Goal: Task Accomplishment & Management: Use online tool/utility

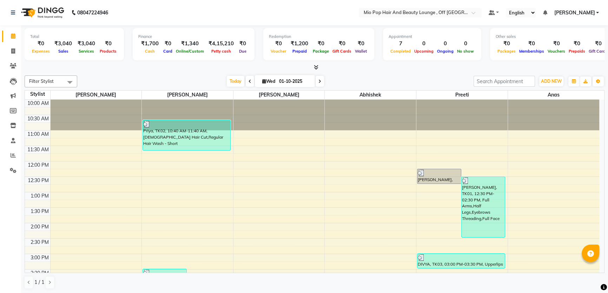
scroll to position [196, 0]
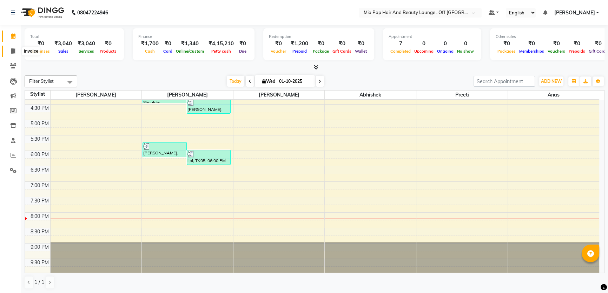
click at [9, 49] on span at bounding box center [13, 51] width 12 height 8
select select "6567"
select select "service"
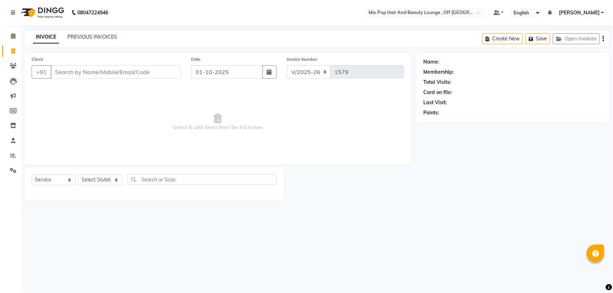
click at [87, 33] on div "PREVIOUS INVOICES" at bounding box center [91, 36] width 49 height 7
click at [91, 37] on link "PREVIOUS INVOICES" at bounding box center [91, 37] width 49 height 6
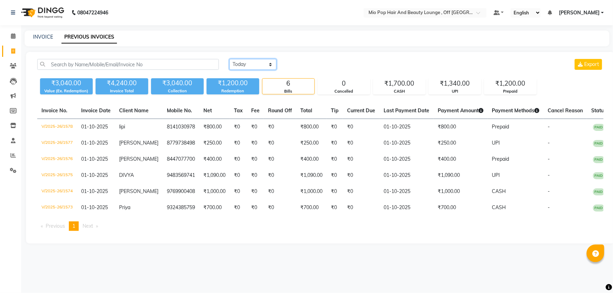
click at [249, 64] on select "[DATE] [DATE] Custom Range" at bounding box center [252, 64] width 47 height 11
select select "range"
click at [229, 59] on select "[DATE] [DATE] Custom Range" at bounding box center [252, 64] width 47 height 11
click at [312, 62] on input "01-10-2025" at bounding box center [309, 65] width 49 height 10
select select "10"
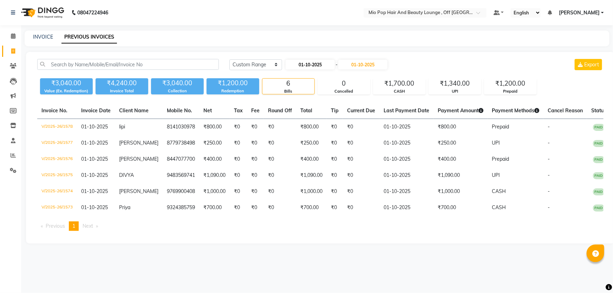
select select "2025"
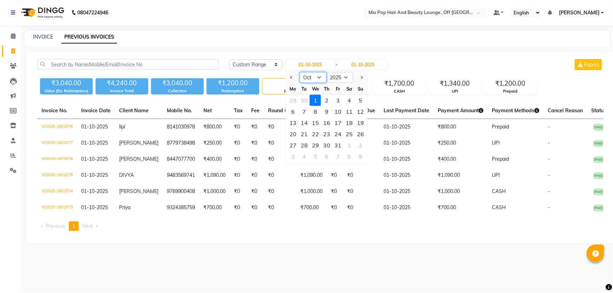
click at [311, 77] on select "Jan Feb Mar Apr May Jun Jul Aug Sep Oct Nov Dec" at bounding box center [313, 77] width 27 height 11
select select "9"
click at [300, 72] on select "Jan Feb Mar Apr May Jun Jul Aug Sep Oct Nov Dec" at bounding box center [313, 77] width 27 height 11
click at [317, 121] on div "17" at bounding box center [315, 122] width 11 height 11
type input "17-09-2025"
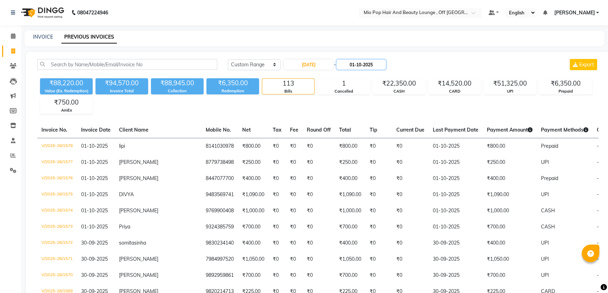
click at [362, 60] on input "01-10-2025" at bounding box center [361, 65] width 49 height 10
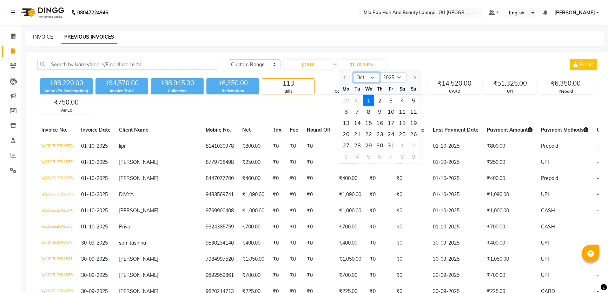
click at [369, 77] on select "Sep Oct Nov Dec" at bounding box center [366, 77] width 27 height 11
select select "9"
click at [353, 72] on select "Sep Oct Nov Dec" at bounding box center [366, 77] width 27 height 11
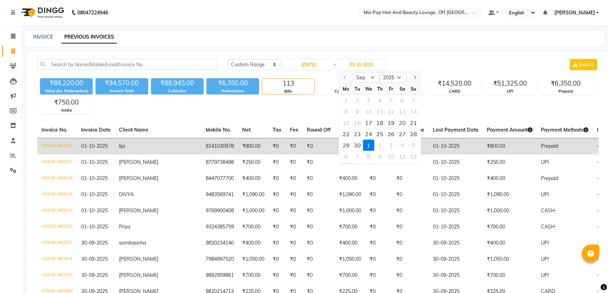
click at [354, 144] on div "30" at bounding box center [357, 145] width 11 height 11
type input "30-09-2025"
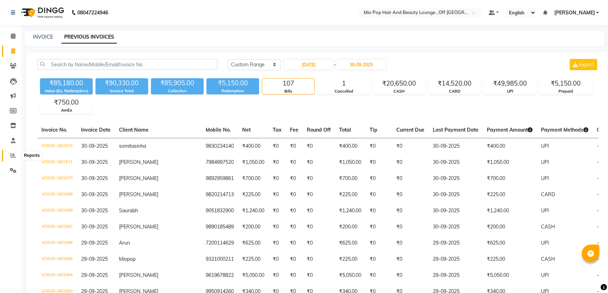
click at [11, 153] on icon at bounding box center [13, 155] width 5 height 5
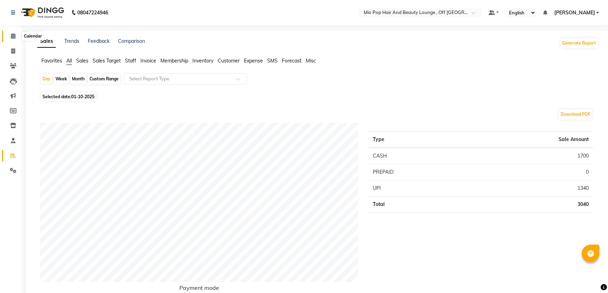
click at [12, 33] on icon at bounding box center [13, 35] width 5 height 5
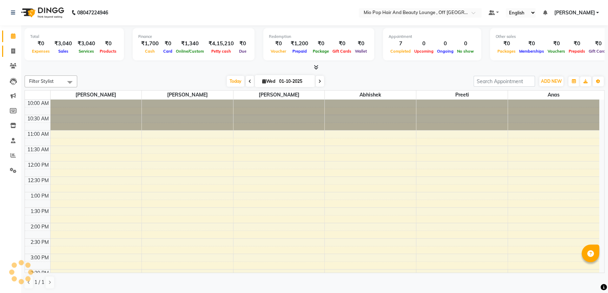
click at [14, 49] on icon at bounding box center [13, 50] width 4 height 5
select select "service"
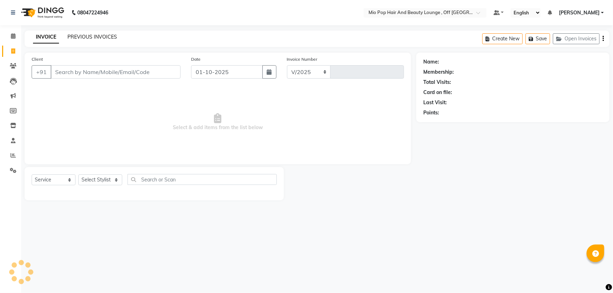
select select "6567"
type input "1579"
click at [92, 34] on link "PREVIOUS INVOICES" at bounding box center [91, 37] width 49 height 6
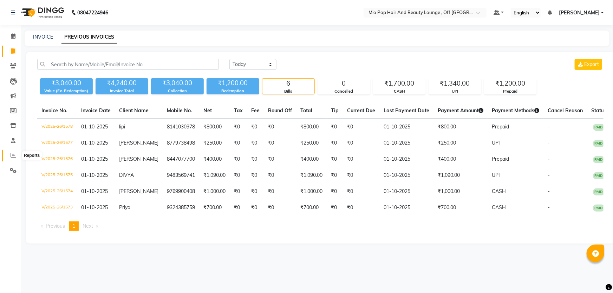
click at [11, 154] on icon at bounding box center [13, 155] width 5 height 5
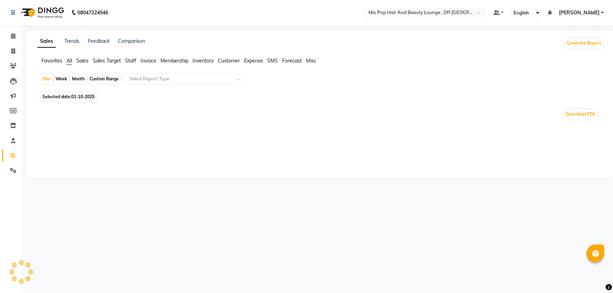
click at [130, 59] on span "Staff" at bounding box center [130, 61] width 11 height 6
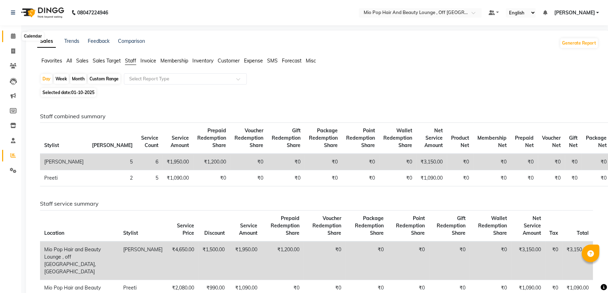
click at [12, 37] on icon at bounding box center [13, 35] width 5 height 5
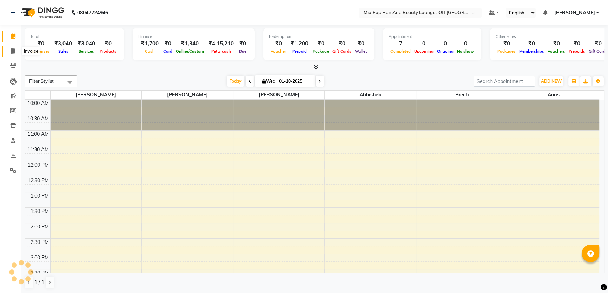
click at [13, 50] on icon at bounding box center [13, 50] width 4 height 5
select select "service"
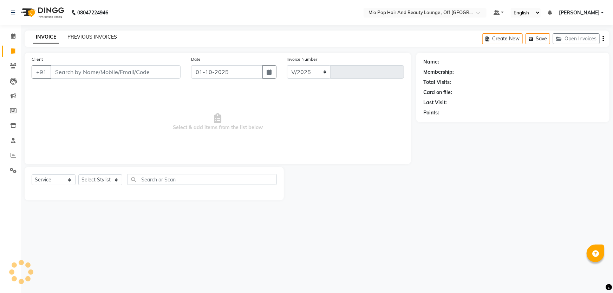
select select "6567"
type input "1579"
click at [91, 35] on link "PREVIOUS INVOICES" at bounding box center [91, 37] width 49 height 6
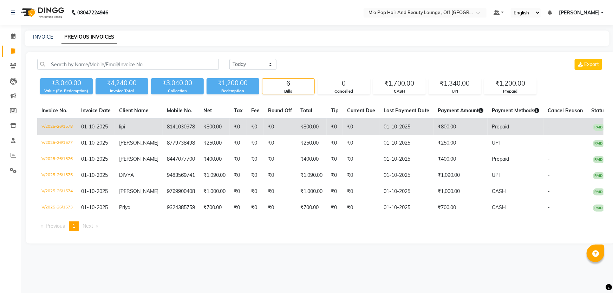
click at [53, 124] on td "V/2025-26/1578" at bounding box center [57, 127] width 40 height 16
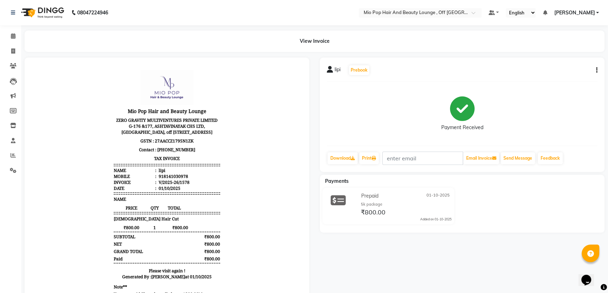
click at [157, 185] on div "V/2025-26/1578" at bounding box center [173, 182] width 32 height 6
drag, startPoint x: 153, startPoint y: 185, endPoint x: 219, endPoint y: 178, distance: 66.0
click at [219, 178] on body "Mio Pop Hair and Beauty Lounge ZERO GRAVITY MULTIVENTURES PRIVATE LIMITED G-176…" at bounding box center [166, 187] width 265 height 240
click at [267, 155] on body "Mio Pop Hair and Beauty Lounge ZERO GRAVITY MULTIVENTURES PRIVATE LIMITED G-176…" at bounding box center [166, 187] width 265 height 240
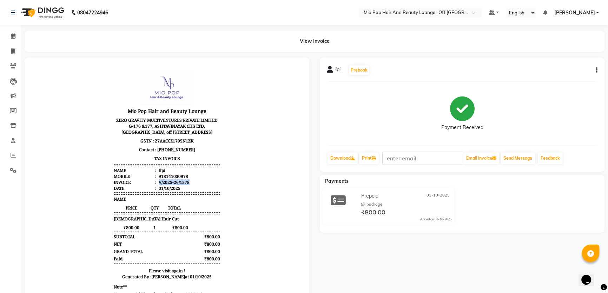
drag, startPoint x: 154, startPoint y: 184, endPoint x: 192, endPoint y: 184, distance: 37.6
click at [192, 184] on li "Invoice : V/2025-26/1578" at bounding box center [167, 182] width 106 height 6
copy div "V/2025-26/1578"
click at [58, 170] on body "Mio Pop Hair and Beauty Lounge ZERO GRAVITY MULTIVENTURES PRIVATE LIMITED G-176…" at bounding box center [166, 187] width 265 height 240
click at [12, 49] on icon at bounding box center [13, 50] width 4 height 5
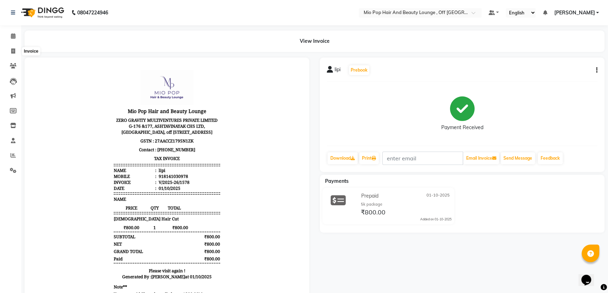
select select "6567"
select select "service"
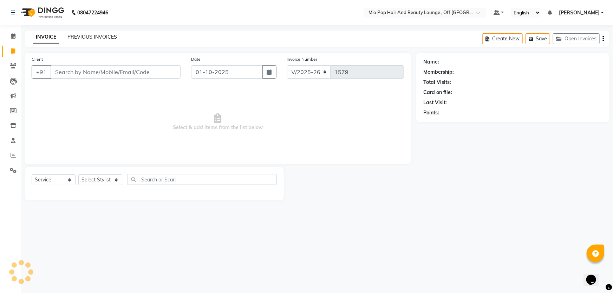
click at [87, 35] on link "PREVIOUS INVOICES" at bounding box center [91, 37] width 49 height 6
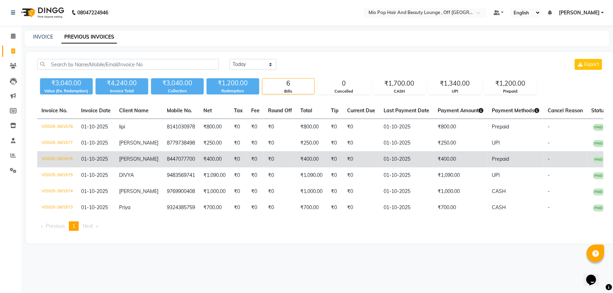
click at [352, 158] on td "₹0" at bounding box center [361, 159] width 37 height 16
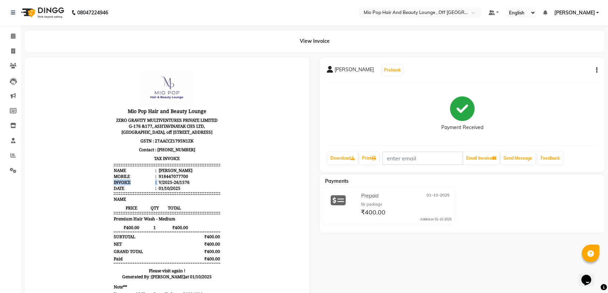
drag, startPoint x: 153, startPoint y: 185, endPoint x: 207, endPoint y: 173, distance: 55.3
click at [207, 173] on ul "Name : Basant Mobile : 918447077700 Invoice : V/2025-26/1576 Date : 01/10/2025" at bounding box center [167, 179] width 106 height 24
click at [280, 129] on body "Mio Pop Hair and Beauty Lounge ZERO GRAVITY MULTIVENTURES PRIVATE LIMITED G-176…" at bounding box center [166, 187] width 265 height 240
drag, startPoint x: 154, startPoint y: 185, endPoint x: 194, endPoint y: 182, distance: 40.8
click at [193, 183] on li "Invoice : V/2025-26/1576" at bounding box center [167, 182] width 106 height 6
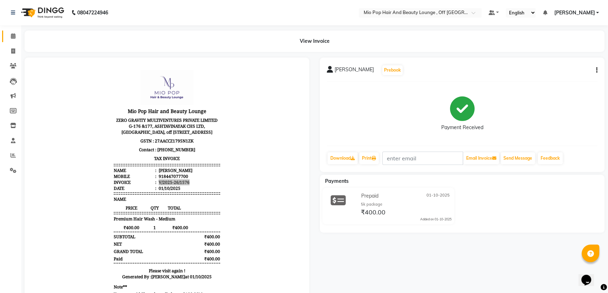
click at [13, 31] on link "Calendar" at bounding box center [10, 37] width 17 height 12
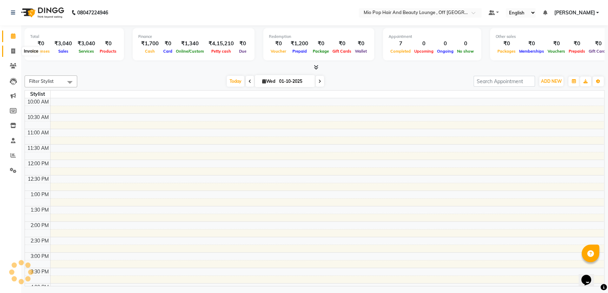
click at [13, 49] on icon at bounding box center [13, 50] width 4 height 5
select select "service"
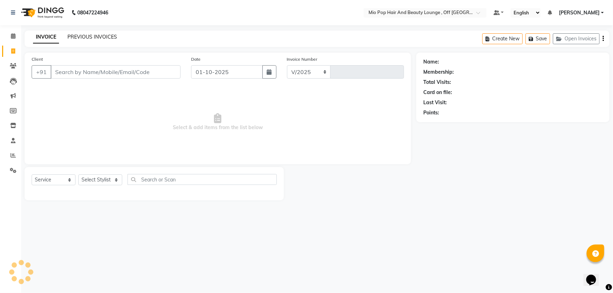
select select "6567"
type input "1579"
click at [87, 35] on link "PREVIOUS INVOICES" at bounding box center [91, 37] width 49 height 6
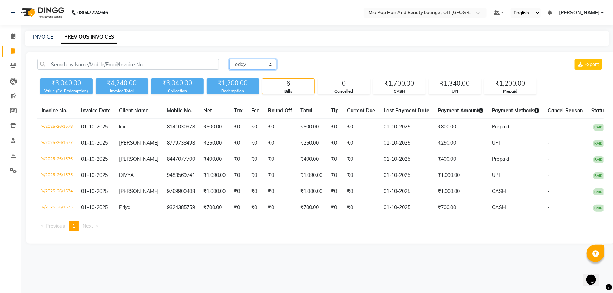
click at [262, 65] on select "Today Yesterday Custom Range" at bounding box center [252, 64] width 47 height 11
select select "range"
click at [229, 59] on select "Today Yesterday Custom Range" at bounding box center [252, 64] width 47 height 11
click at [314, 62] on input "01-10-2025" at bounding box center [309, 65] width 49 height 10
select select "10"
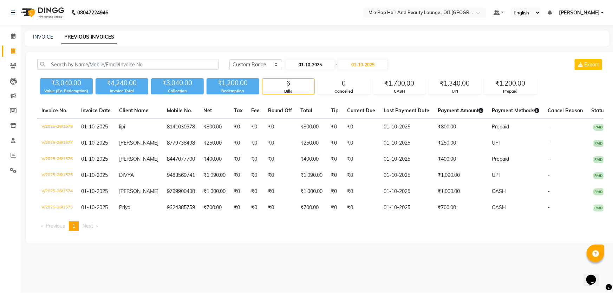
select select "2025"
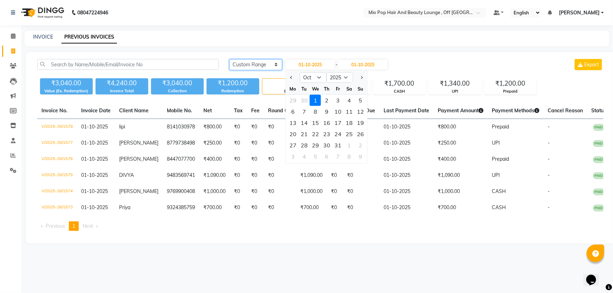
click at [273, 65] on select "Today Yesterday Custom Range" at bounding box center [255, 64] width 53 height 11
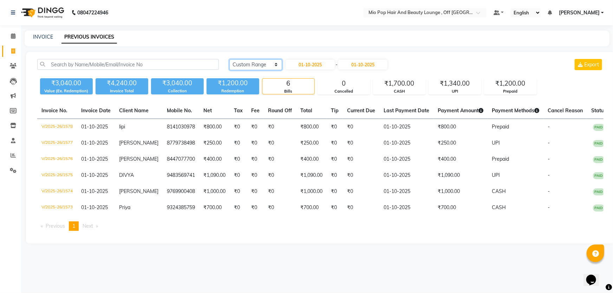
click at [273, 65] on select "Today Yesterday Custom Range" at bounding box center [255, 64] width 53 height 11
click at [229, 59] on select "Today Yesterday Custom Range" at bounding box center [255, 64] width 53 height 11
click at [303, 64] on input "01-10-2025" at bounding box center [309, 65] width 49 height 10
select select "10"
select select "2025"
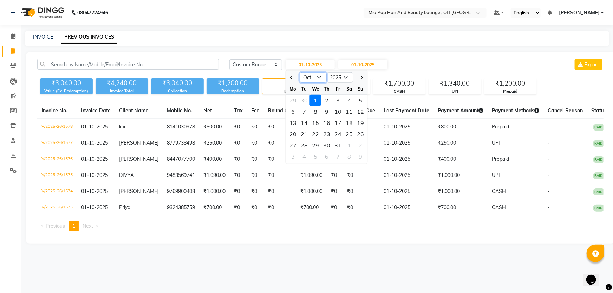
click at [310, 75] on select "Jan Feb Mar Apr May Jun Jul Aug Sep Oct Nov Dec" at bounding box center [313, 77] width 27 height 11
select select "9"
click at [300, 72] on select "Jan Feb Mar Apr May Jun Jul Aug Sep Oct Nov Dec" at bounding box center [313, 77] width 27 height 11
click at [349, 131] on div "27" at bounding box center [348, 133] width 11 height 11
type input "27-09-2025"
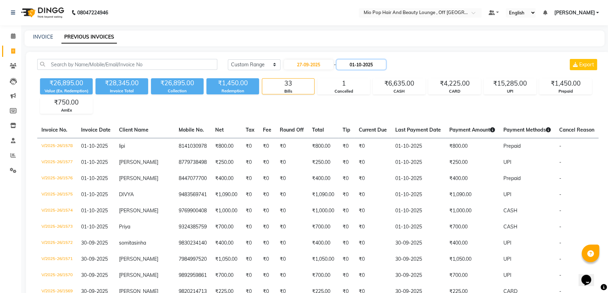
click at [363, 66] on input "01-10-2025" at bounding box center [361, 65] width 49 height 10
select select "10"
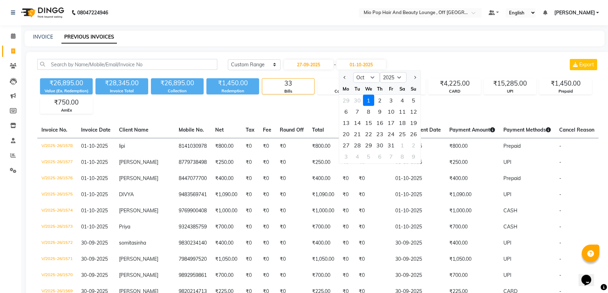
click at [481, 64] on div "Today Yesterday Custom Range 27-09-2025 - 01-10-2025 Sep Oct Nov Dec 2025 2026 …" at bounding box center [413, 64] width 371 height 11
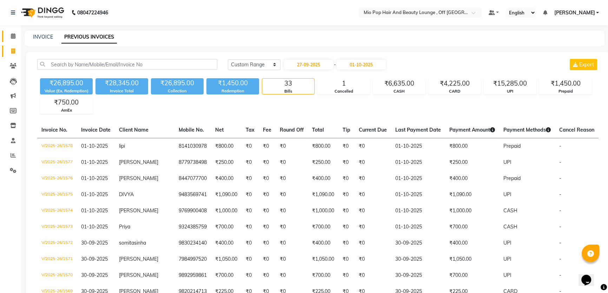
click at [13, 31] on link "Calendar" at bounding box center [10, 37] width 17 height 12
click at [12, 34] on icon at bounding box center [13, 35] width 5 height 5
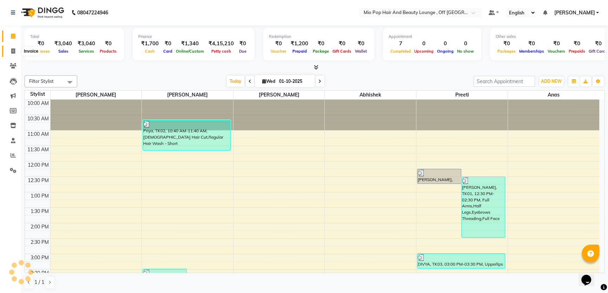
click at [10, 53] on span at bounding box center [13, 51] width 12 height 8
select select "service"
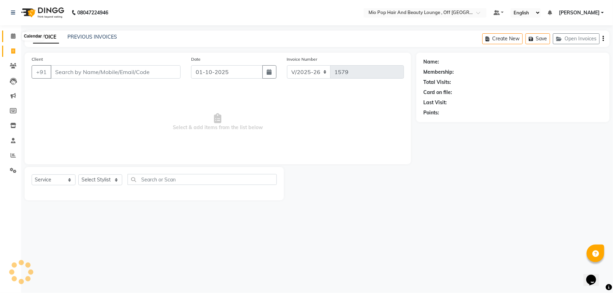
click at [11, 35] on icon at bounding box center [13, 35] width 5 height 5
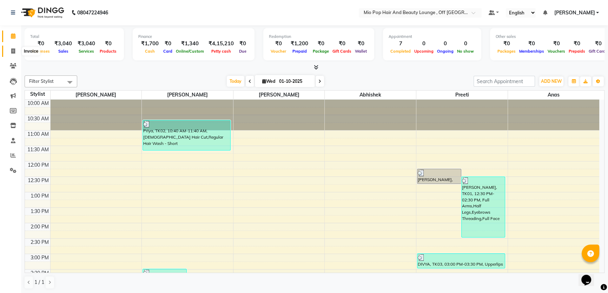
click at [12, 50] on icon at bounding box center [13, 50] width 4 height 5
select select "service"
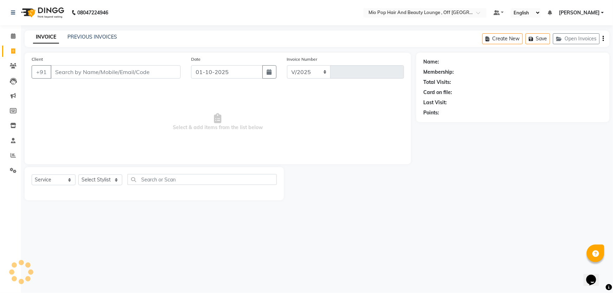
select select "6567"
type input "1579"
click at [111, 37] on link "PREVIOUS INVOICES" at bounding box center [91, 37] width 49 height 6
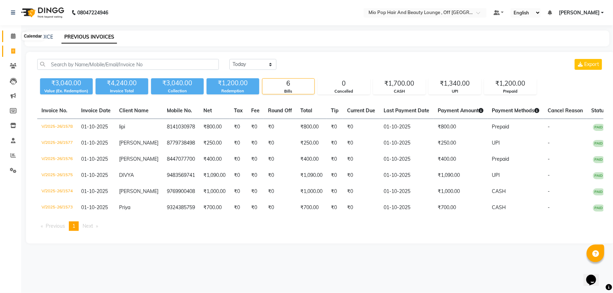
drag, startPoint x: 12, startPoint y: 33, endPoint x: 2, endPoint y: 32, distance: 9.6
click at [11, 33] on icon at bounding box center [13, 35] width 5 height 5
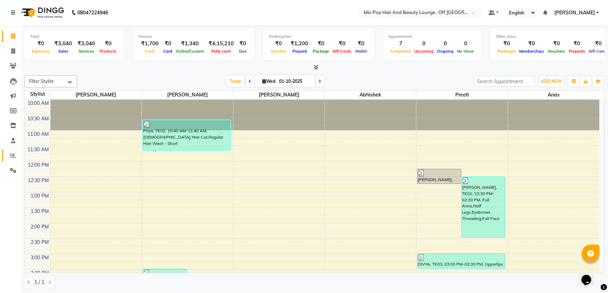
click at [13, 154] on icon at bounding box center [13, 155] width 5 height 5
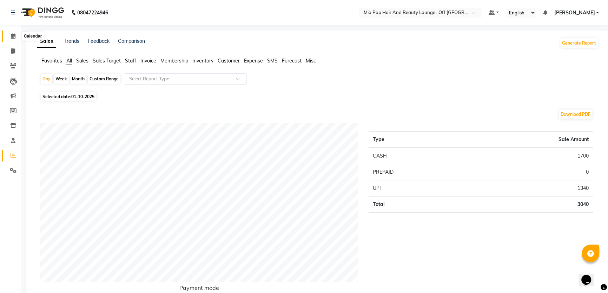
click at [13, 34] on icon at bounding box center [13, 35] width 5 height 5
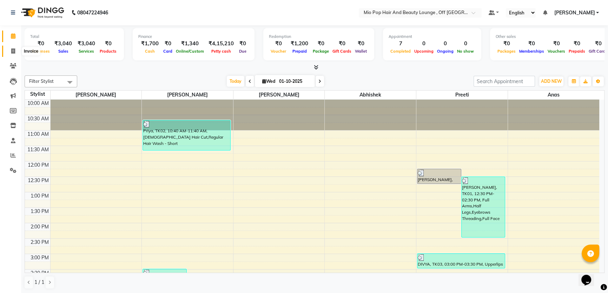
drag, startPoint x: 14, startPoint y: 49, endPoint x: 14, endPoint y: 53, distance: 4.2
click at [13, 49] on icon at bounding box center [13, 50] width 4 height 5
select select "6567"
select select "service"
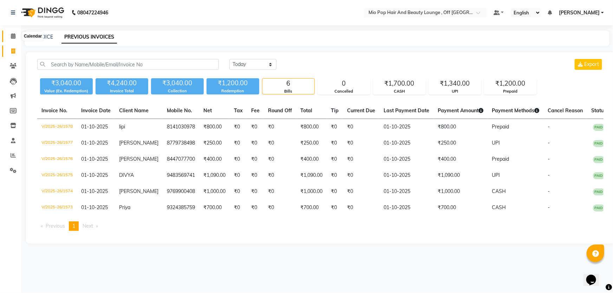
click at [13, 35] on icon at bounding box center [13, 35] width 5 height 5
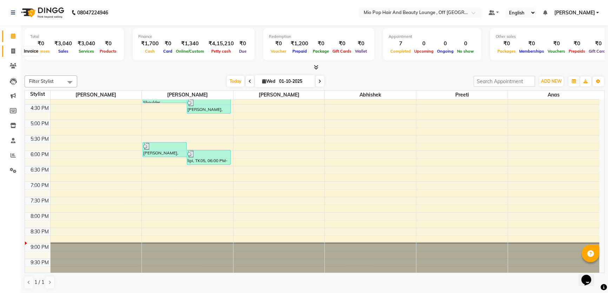
click at [11, 51] on icon at bounding box center [13, 50] width 4 height 5
select select "6567"
select select "service"
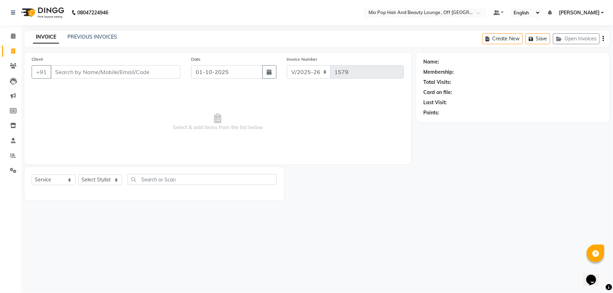
click at [91, 73] on input "Client" at bounding box center [116, 71] width 130 height 13
click at [114, 68] on input "reyan" at bounding box center [98, 71] width 94 height 13
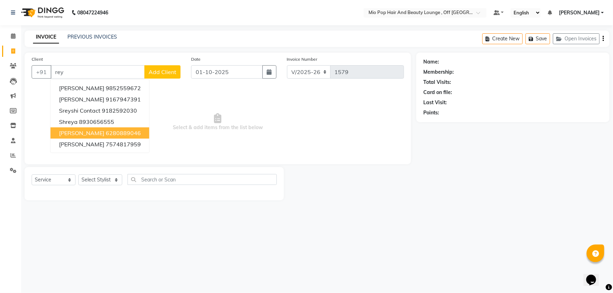
click at [106, 136] on ngb-highlight "6280889046" at bounding box center [123, 133] width 35 height 7
type input "6280889046"
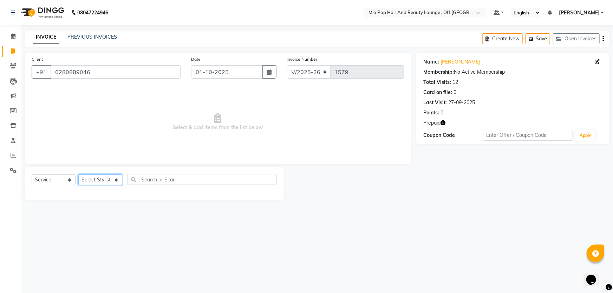
click at [110, 178] on select "Select Stylist Abhishek anas Malcolm Fernandes Meera Kikani Mohd Haroon preeti …" at bounding box center [100, 179] width 44 height 11
select select "55180"
click at [78, 174] on select "Select Stylist Abhishek anas Malcolm Fernandes Meera Kikani Mohd Haroon preeti …" at bounding box center [100, 179] width 44 height 11
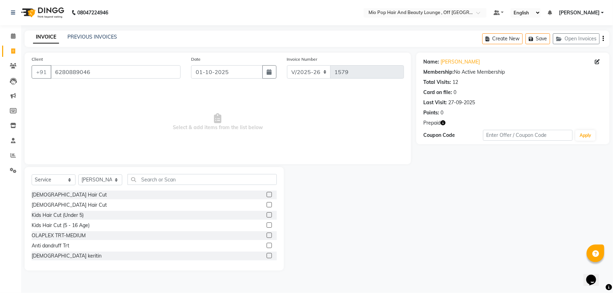
click at [266, 205] on label at bounding box center [268, 204] width 5 height 5
click at [266, 205] on input "checkbox" at bounding box center [268, 205] width 5 height 5
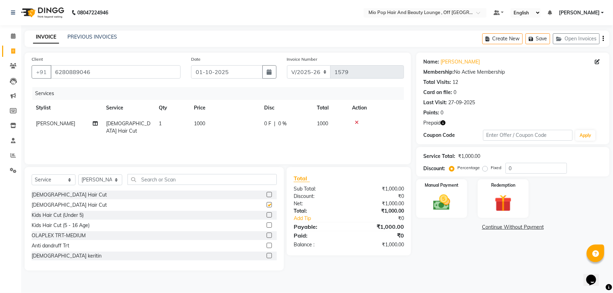
checkbox input "false"
click at [232, 176] on input "text" at bounding box center [201, 179] width 149 height 11
type input "o"
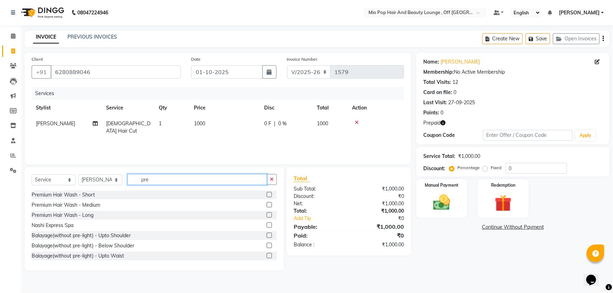
type input "pre"
click at [266, 206] on label at bounding box center [268, 204] width 5 height 5
click at [266, 206] on input "checkbox" at bounding box center [268, 205] width 5 height 5
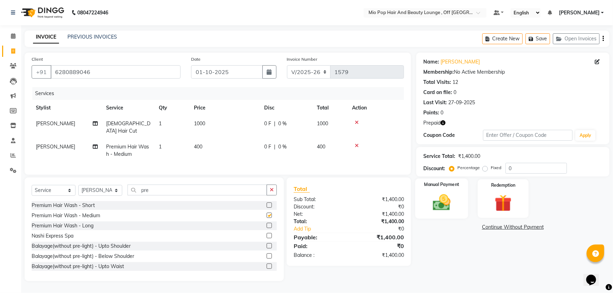
checkbox input "false"
click at [508, 192] on img at bounding box center [503, 203] width 29 height 22
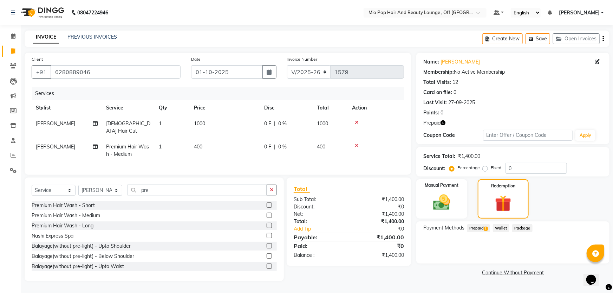
click at [477, 225] on span "Prepaid 1" at bounding box center [478, 228] width 23 height 8
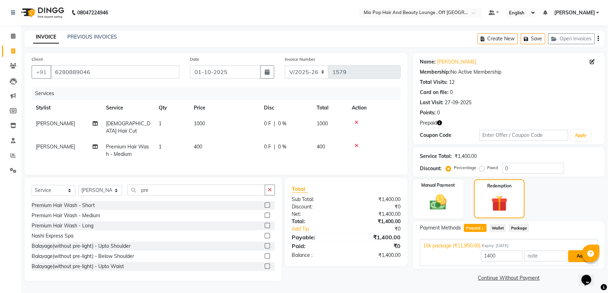
click at [581, 256] on button "Add" at bounding box center [581, 256] width 26 height 12
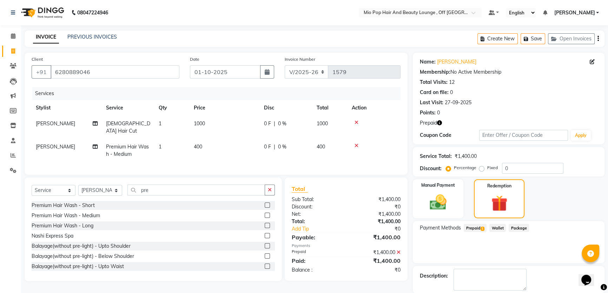
scroll to position [34, 0]
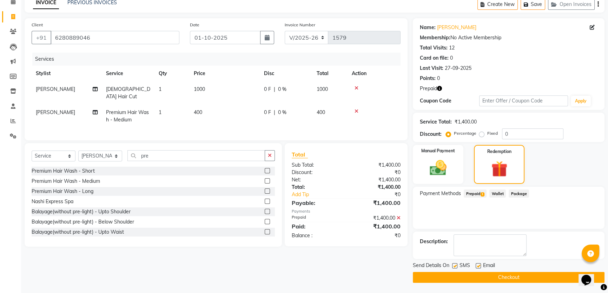
click at [463, 275] on button "Checkout" at bounding box center [509, 277] width 192 height 11
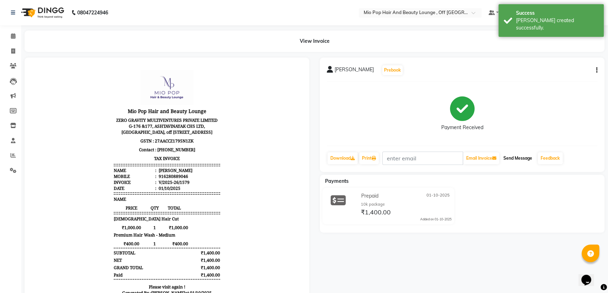
click at [514, 158] on button "Send Message" at bounding box center [518, 158] width 34 height 12
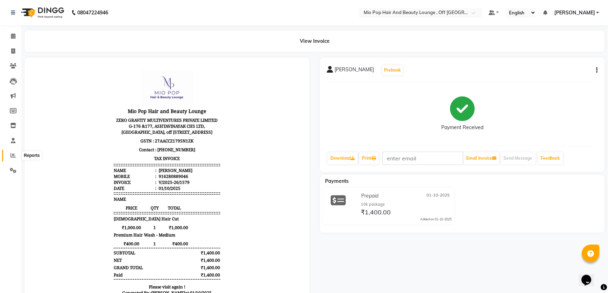
click at [13, 154] on icon at bounding box center [13, 155] width 5 height 5
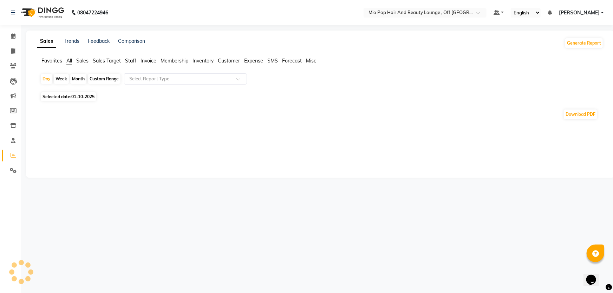
click at [130, 59] on span "Staff" at bounding box center [130, 61] width 11 height 6
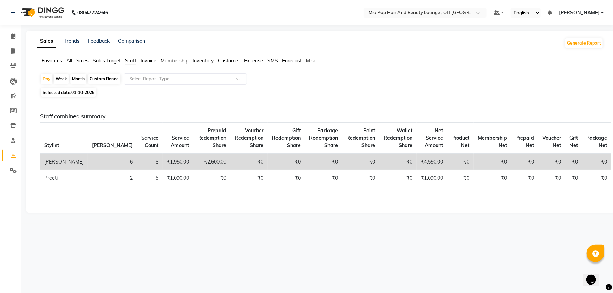
click at [130, 59] on span "Staff" at bounding box center [130, 61] width 11 height 6
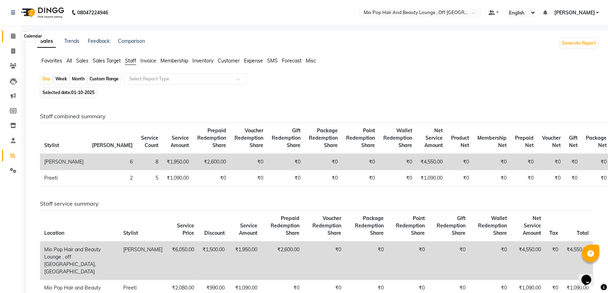
click at [14, 35] on icon at bounding box center [13, 35] width 5 height 5
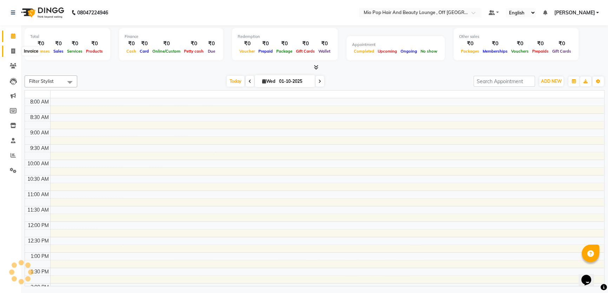
click at [11, 49] on icon at bounding box center [13, 50] width 4 height 5
select select "service"
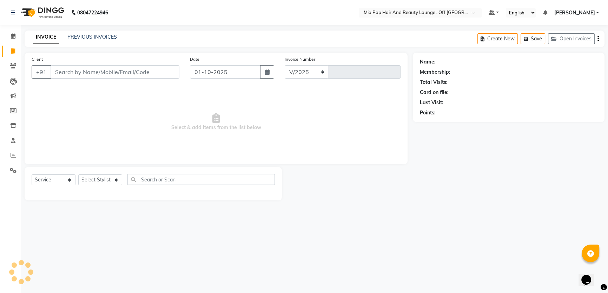
select select "6567"
type input "1580"
click at [86, 37] on link "PREVIOUS INVOICES" at bounding box center [91, 37] width 49 height 6
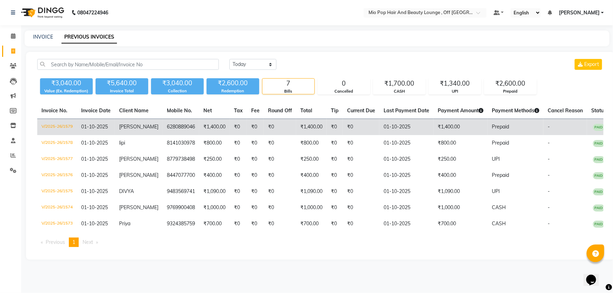
click at [151, 130] on td "[PERSON_NAME]" at bounding box center [139, 127] width 48 height 16
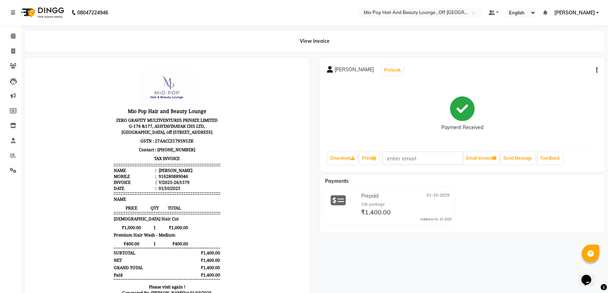
drag, startPoint x: 152, startPoint y: 183, endPoint x: 193, endPoint y: 185, distance: 41.1
click at [180, 183] on li "Invoice : V/2025-26/1579" at bounding box center [167, 182] width 106 height 6
drag, startPoint x: 238, startPoint y: 178, endPoint x: 194, endPoint y: 188, distance: 44.4
click at [236, 177] on body "Mio Pop Hair and Beauty Lounge ZERO GRAVITY MULTIVENTURES PRIVATE LIMITED G-176…" at bounding box center [166, 195] width 265 height 256
click at [252, 162] on body "Mio Pop Hair and Beauty Lounge ZERO GRAVITY MULTIVENTURES PRIVATE LIMITED G-176…" at bounding box center [166, 195] width 265 height 256
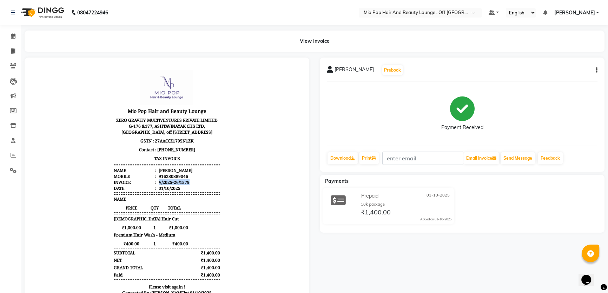
drag, startPoint x: 153, startPoint y: 186, endPoint x: 199, endPoint y: 187, distance: 46.0
click at [198, 185] on li "Invoice : V/2025-26/1579" at bounding box center [167, 182] width 106 height 6
copy div "V/2025-26/1579"
